Goal: Transaction & Acquisition: Purchase product/service

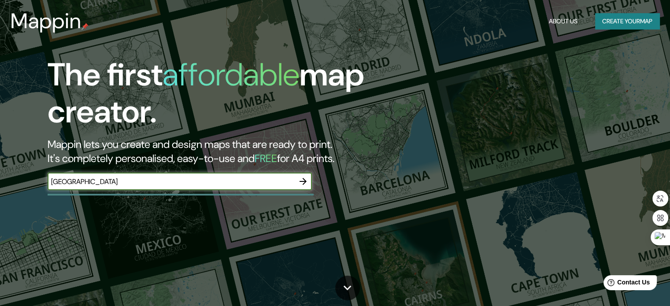
type input "[GEOGRAPHIC_DATA]"
click at [306, 185] on icon "button" at bounding box center [303, 181] width 11 height 11
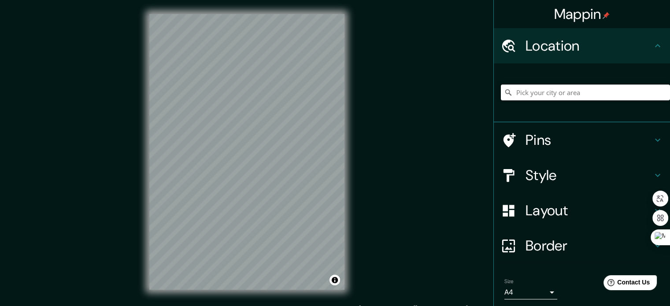
click at [514, 95] on input "Pick your city or area" at bounding box center [585, 93] width 169 height 16
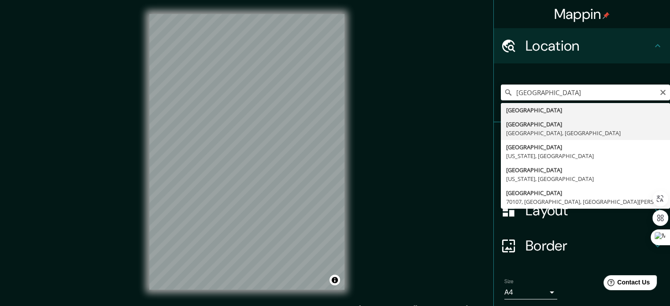
type input "[GEOGRAPHIC_DATA], [GEOGRAPHIC_DATA], [GEOGRAPHIC_DATA]"
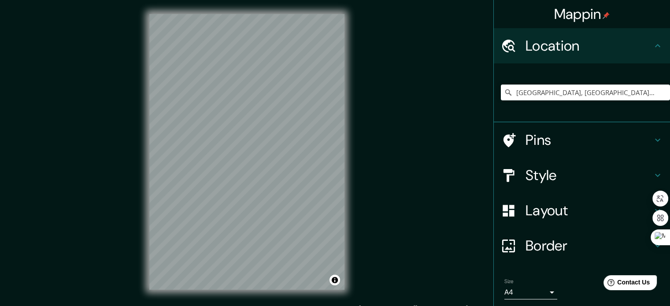
click at [613, 206] on h4 "Layout" at bounding box center [588, 211] width 127 height 18
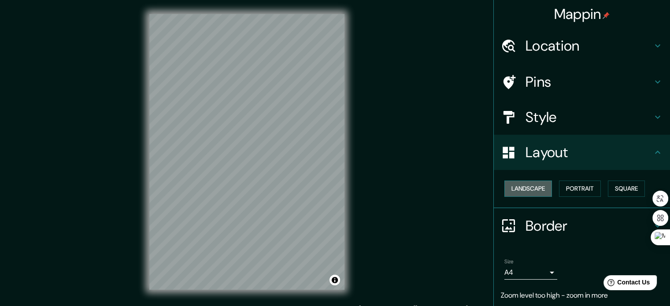
click at [527, 186] on button "Landscape" at bounding box center [528, 189] width 48 height 16
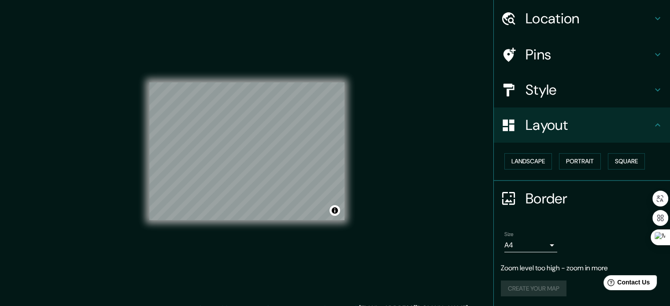
scroll to position [11, 0]
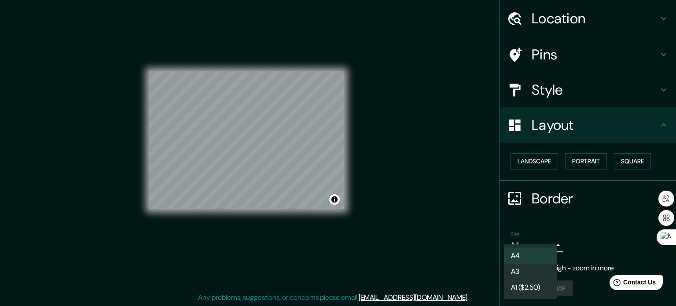
click at [544, 241] on body "Mappin Location [GEOGRAPHIC_DATA], [GEOGRAPHIC_DATA], [GEOGRAPHIC_DATA] Pins St…" at bounding box center [338, 142] width 676 height 306
click at [586, 229] on div at bounding box center [338, 153] width 676 height 306
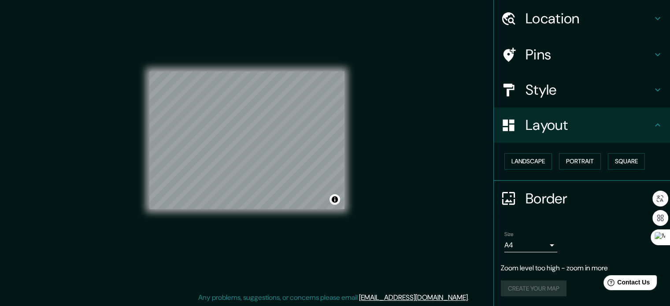
click at [550, 242] on div "Size A4 single" at bounding box center [582, 242] width 162 height 28
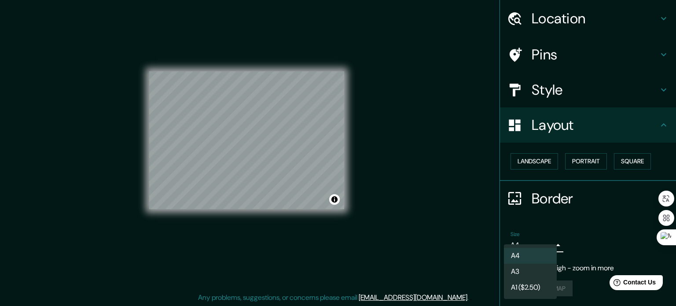
click at [541, 245] on body "Mappin Location [GEOGRAPHIC_DATA], [GEOGRAPHIC_DATA], [GEOGRAPHIC_DATA] Pins St…" at bounding box center [338, 142] width 676 height 306
click at [536, 266] on li "A3" at bounding box center [530, 272] width 53 height 16
click at [546, 244] on body "Mappin Location [GEOGRAPHIC_DATA], [GEOGRAPHIC_DATA], [GEOGRAPHIC_DATA] Pins St…" at bounding box center [338, 142] width 676 height 306
click at [539, 260] on li "A4" at bounding box center [530, 256] width 53 height 16
type input "single"
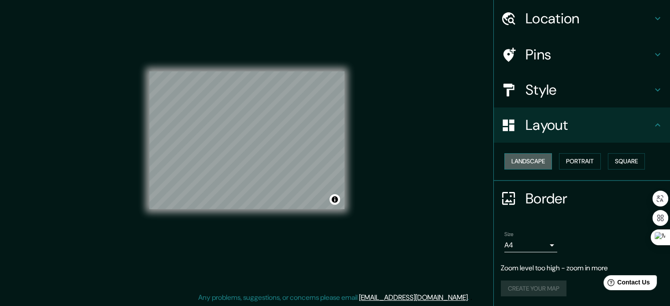
click at [536, 164] on button "Landscape" at bounding box center [528, 161] width 48 height 16
click at [571, 162] on button "Portrait" at bounding box center [580, 161] width 42 height 16
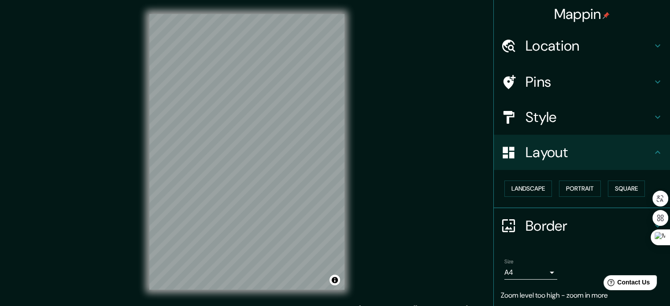
scroll to position [0, 0]
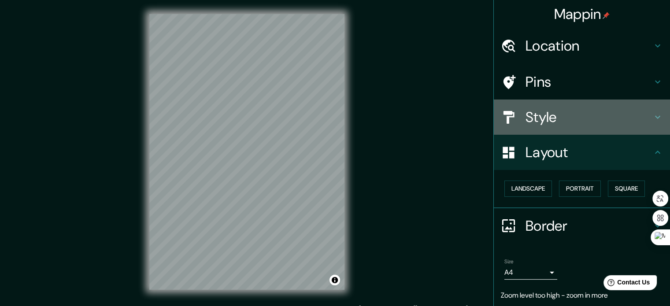
click at [657, 119] on div "Style" at bounding box center [582, 117] width 176 height 35
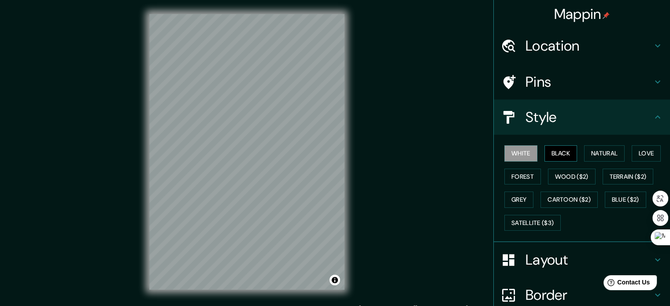
click at [564, 154] on button "Black" at bounding box center [560, 153] width 33 height 16
click at [606, 154] on button "Natural" at bounding box center [604, 153] width 41 height 16
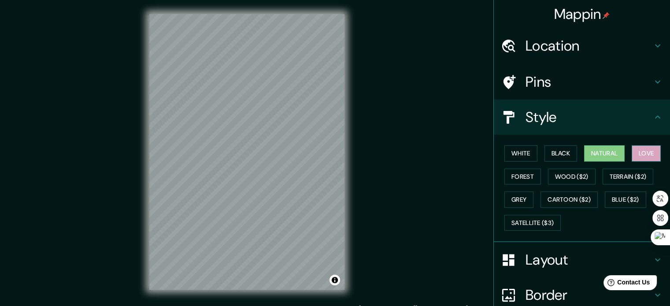
click at [651, 149] on button "Love" at bounding box center [645, 153] width 29 height 16
click at [523, 171] on button "Forest" at bounding box center [522, 177] width 37 height 16
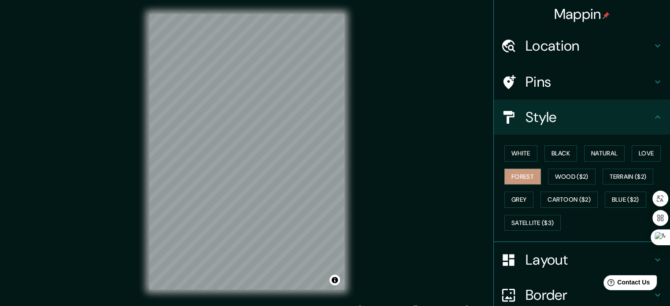
click at [649, 88] on div "Pins" at bounding box center [582, 81] width 176 height 35
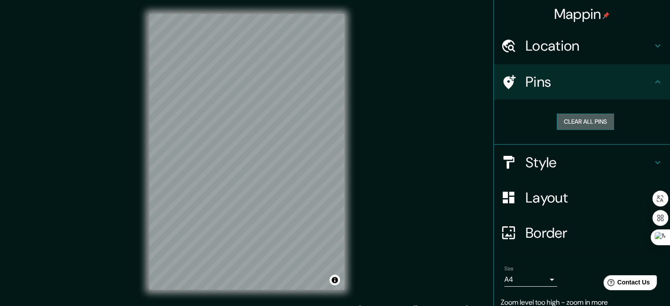
click at [595, 121] on button "Clear all pins" at bounding box center [585, 122] width 57 height 16
click at [652, 84] on icon at bounding box center [657, 82] width 11 height 11
click at [652, 46] on icon at bounding box center [657, 46] width 11 height 11
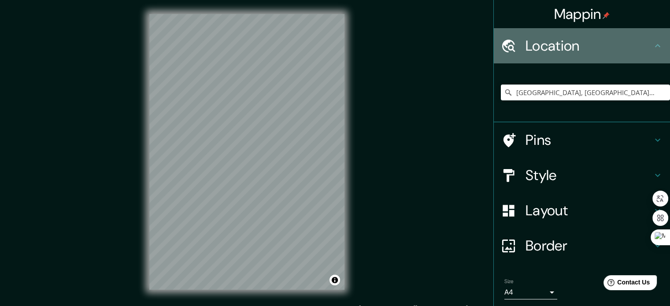
click at [652, 46] on icon at bounding box center [657, 46] width 11 height 11
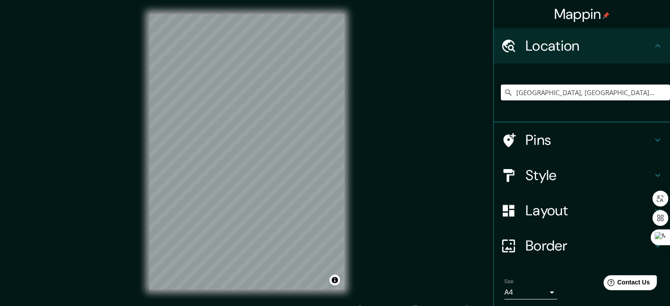
click at [652, 45] on icon at bounding box center [657, 46] width 11 height 11
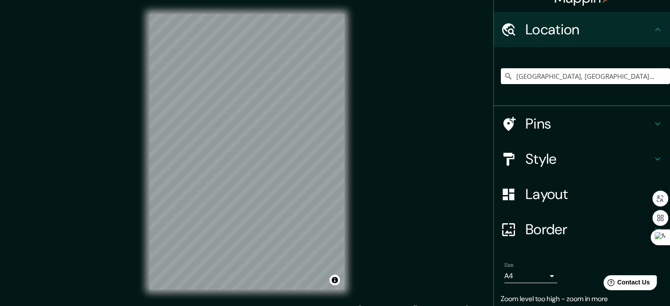
scroll to position [48, 0]
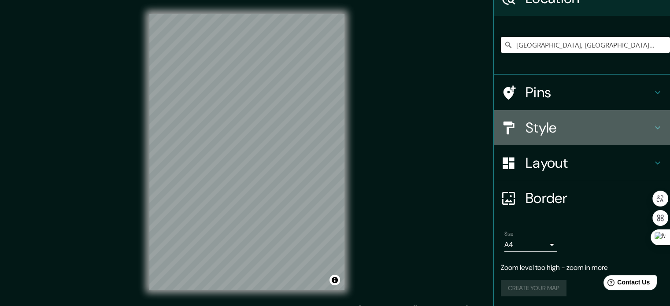
click at [639, 119] on h4 "Style" at bounding box center [588, 128] width 127 height 18
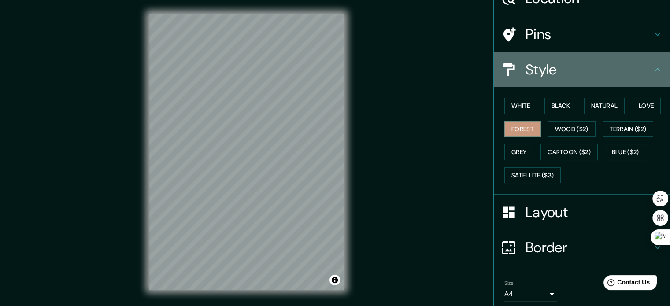
click at [652, 73] on icon at bounding box center [657, 69] width 11 height 11
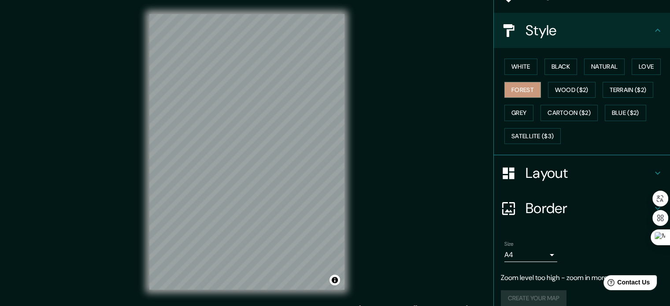
scroll to position [96, 0]
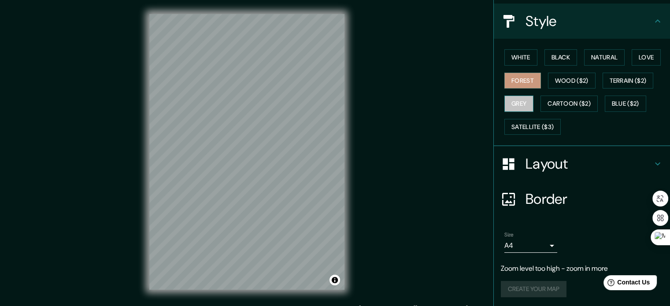
click at [523, 101] on button "Grey" at bounding box center [518, 104] width 29 height 16
click at [524, 85] on button "Forest" at bounding box center [522, 81] width 37 height 16
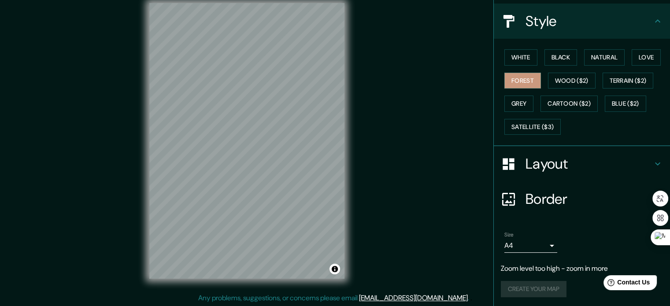
scroll to position [11, 0]
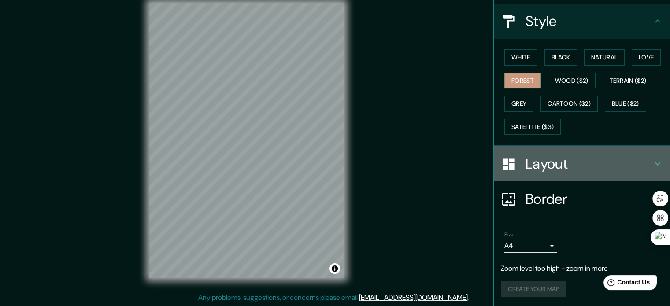
click at [644, 157] on h4 "Layout" at bounding box center [588, 164] width 127 height 18
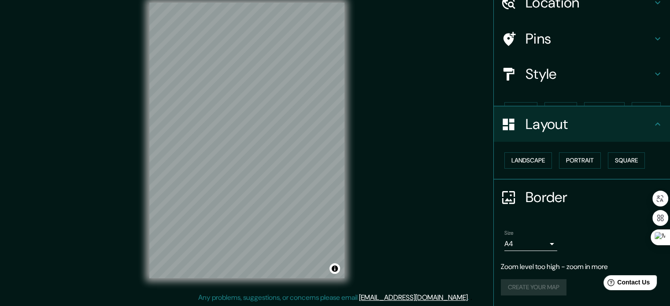
scroll to position [27, 0]
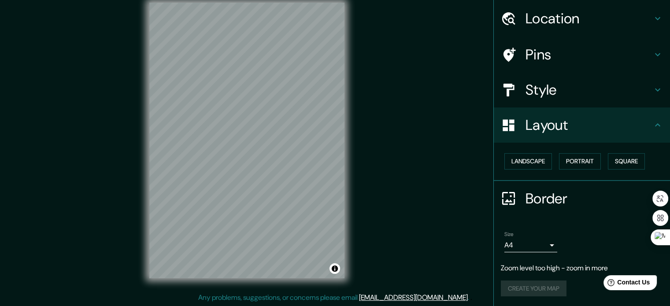
click at [631, 196] on h4 "Border" at bounding box center [588, 199] width 127 height 18
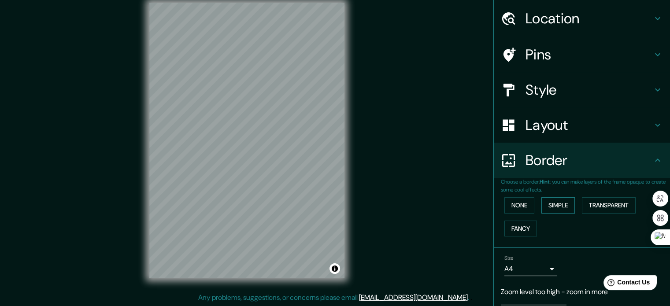
click at [560, 199] on button "Simple" at bounding box center [557, 205] width 33 height 16
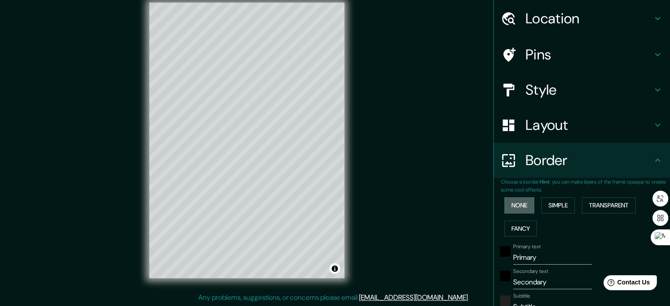
click at [516, 209] on button "None" at bounding box center [519, 205] width 30 height 16
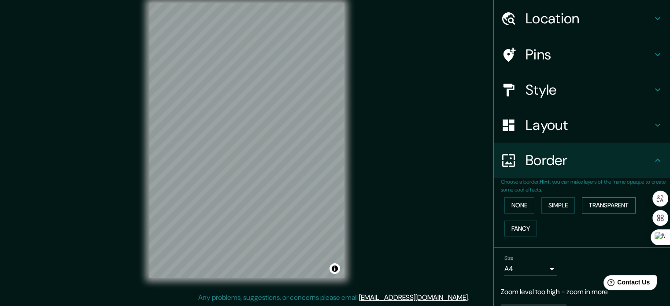
click at [601, 204] on button "Transparent" at bounding box center [609, 205] width 54 height 16
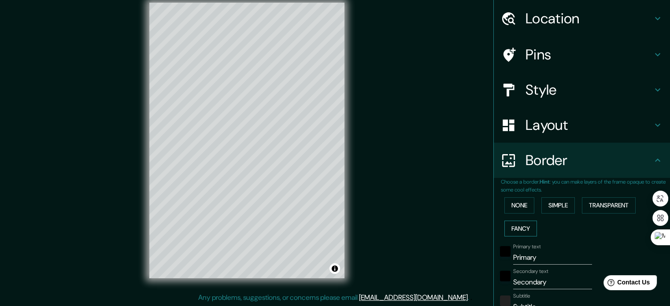
click at [504, 223] on button "Fancy" at bounding box center [520, 229] width 33 height 16
click at [511, 210] on button "None" at bounding box center [519, 205] width 30 height 16
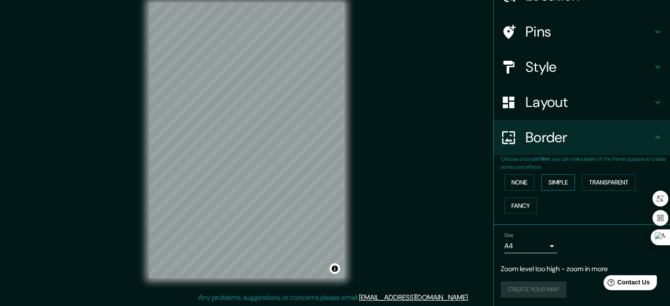
scroll to position [51, 0]
click at [652, 138] on icon at bounding box center [657, 136] width 11 height 11
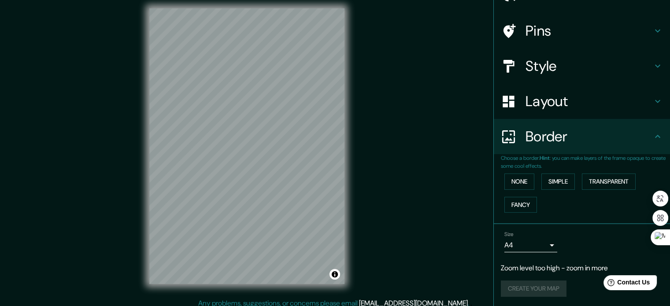
scroll to position [0, 0]
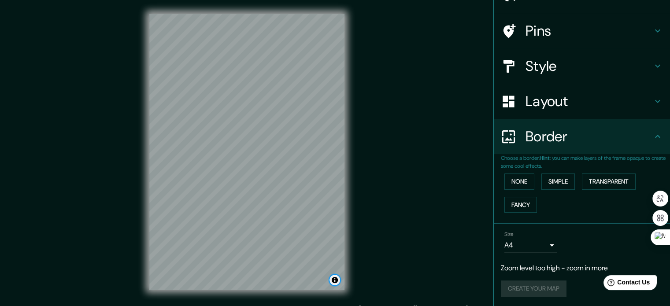
click at [333, 282] on button "Toggle attribution" at bounding box center [334, 280] width 11 height 11
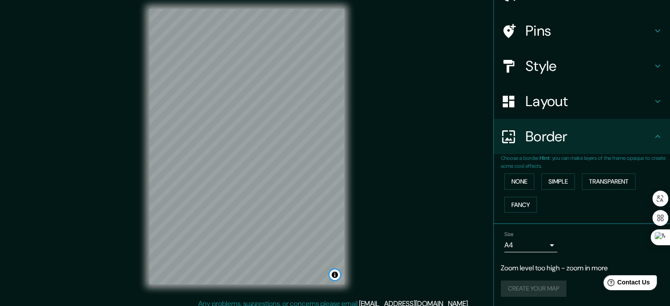
scroll to position [11, 0]
